Goal: Information Seeking & Learning: Learn about a topic

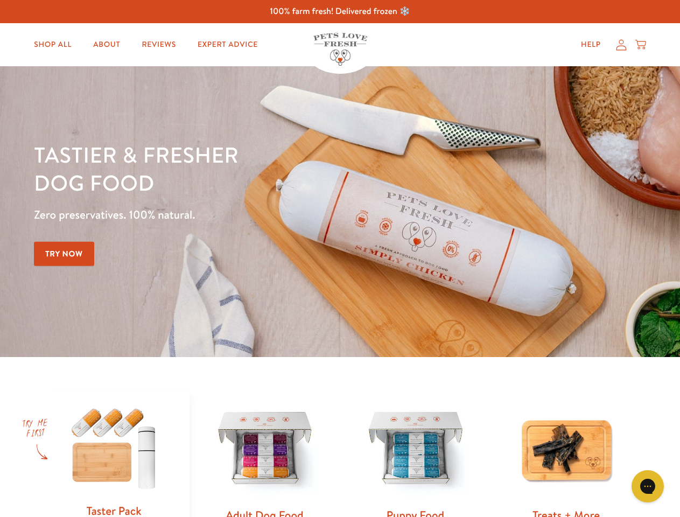
click at [340, 258] on div "Tastier & fresher dog food Zero preservatives. 100% natural. Try Now" at bounding box center [238, 212] width 408 height 142
click at [648, 486] on icon "Gorgias live chat" at bounding box center [647, 486] width 10 height 10
